Goal: Task Accomplishment & Management: Use online tool/utility

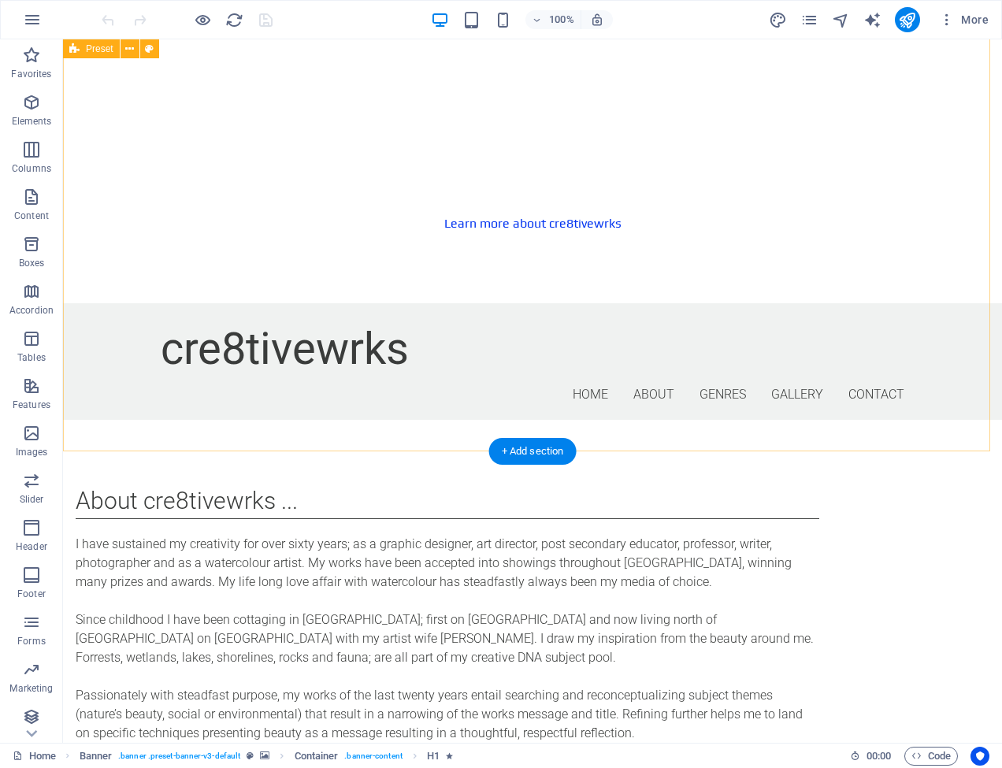
scroll to position [1001, 0]
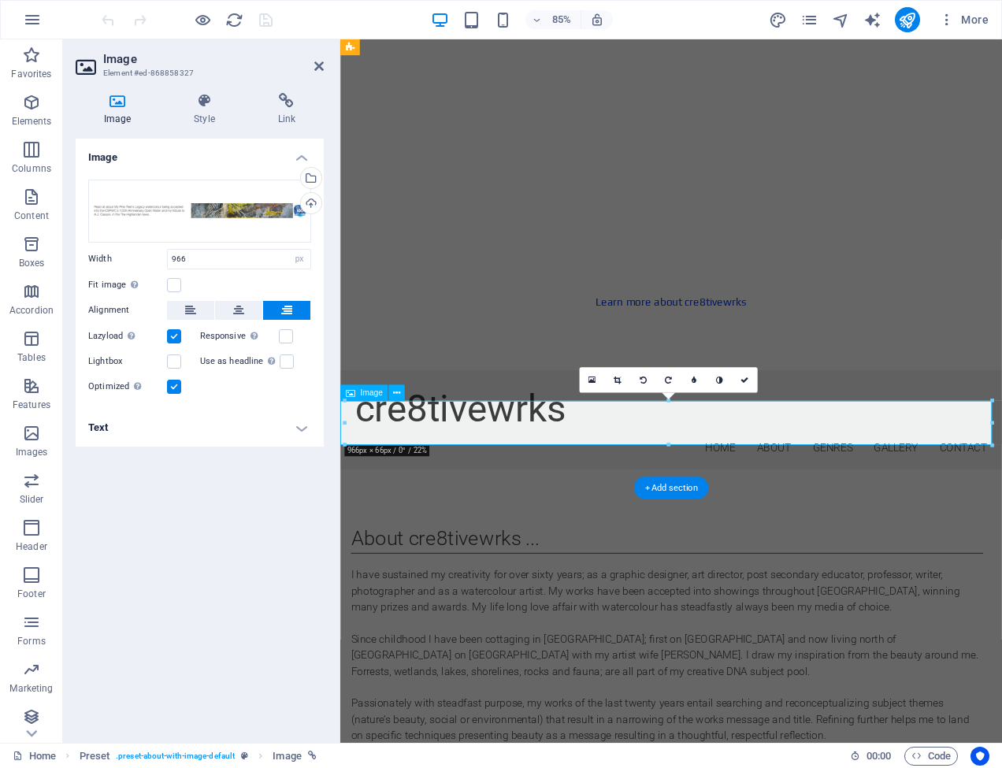
scroll to position [1009, 0]
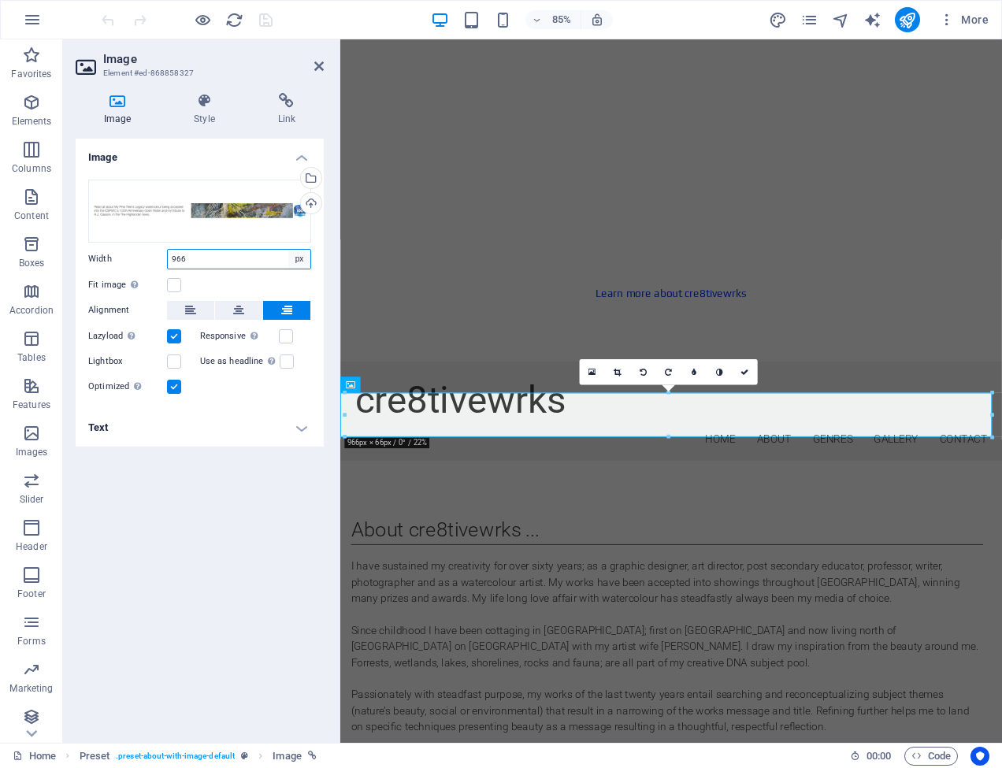
select select "auto"
select select "DISABLED_OPTION_VALUE"
click at [285, 102] on icon at bounding box center [287, 101] width 74 height 16
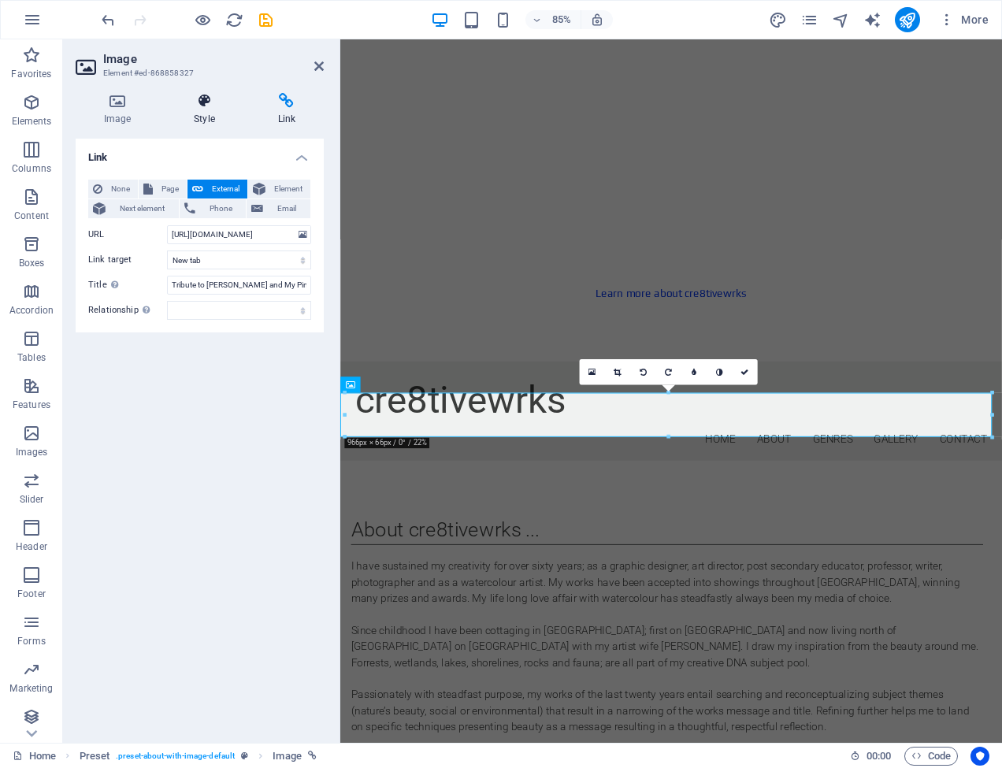
click at [204, 100] on icon at bounding box center [203, 101] width 77 height 16
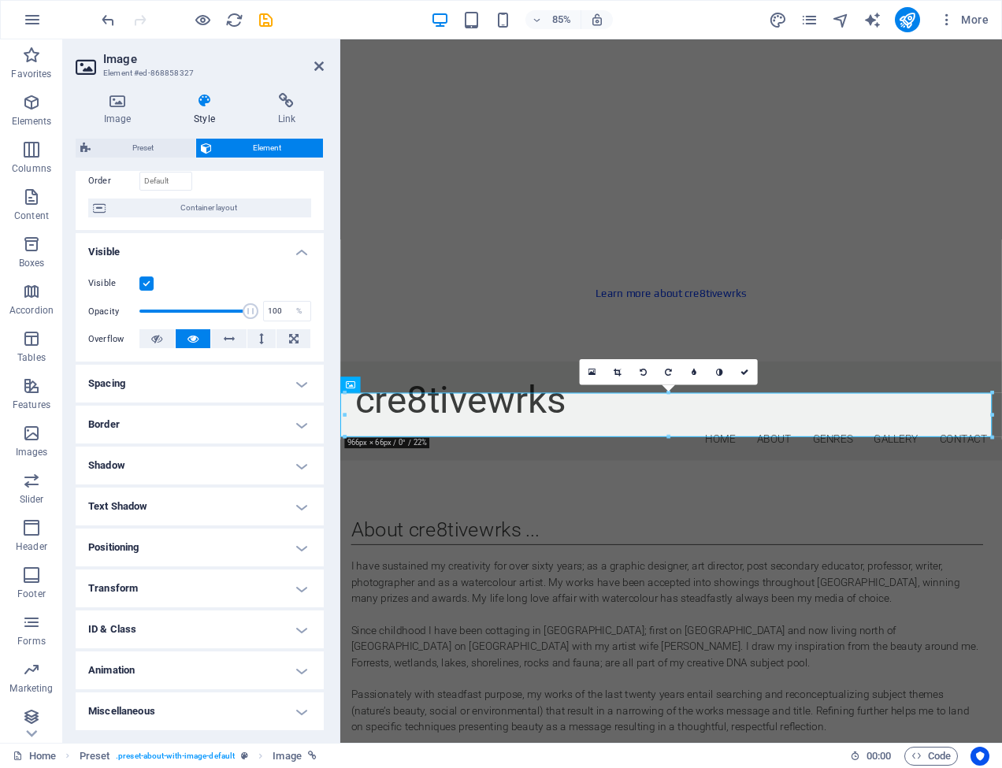
scroll to position [106, 0]
click at [302, 548] on h4 "Positioning" at bounding box center [200, 549] width 248 height 38
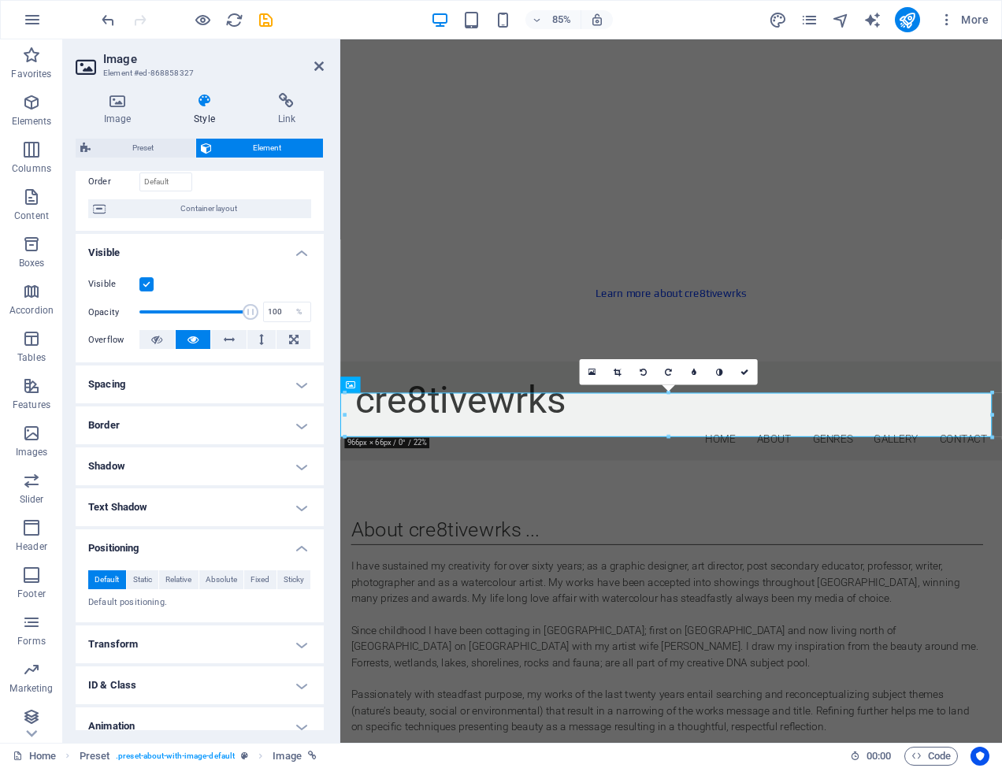
click at [302, 548] on h4 "Positioning" at bounding box center [200, 544] width 248 height 28
click at [685, 13] on div "85% More" at bounding box center [547, 19] width 897 height 25
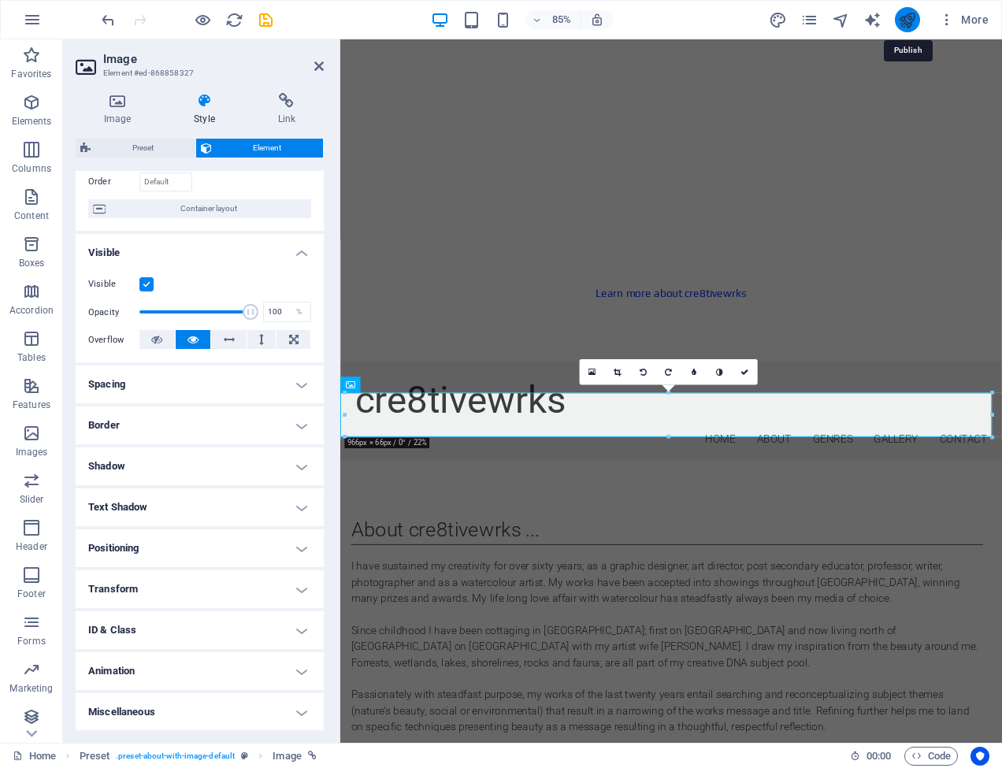
click at [913, 16] on icon "publish" at bounding box center [907, 20] width 18 height 18
